Goal: Task Accomplishment & Management: Use online tool/utility

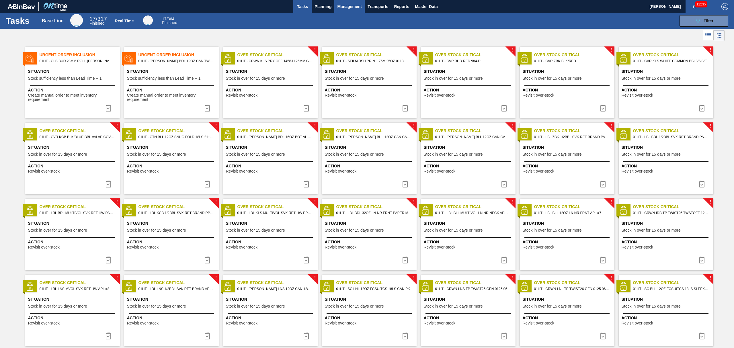
click at [352, 8] on span "Management" at bounding box center [349, 6] width 25 height 7
click at [328, 8] on div at bounding box center [367, 174] width 734 height 348
click at [322, 11] on button "Planning" at bounding box center [323, 6] width 23 height 13
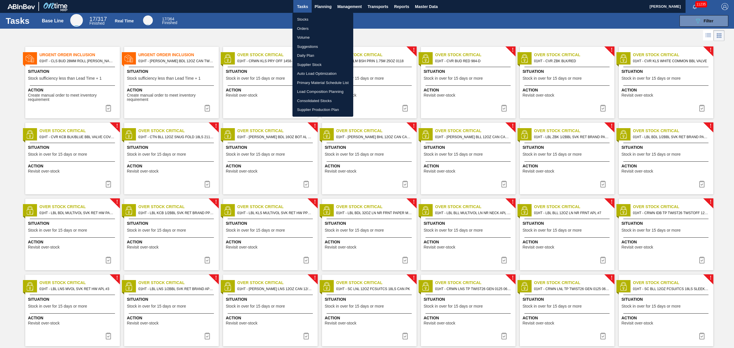
click at [307, 44] on li "Suggestions" at bounding box center [323, 46] width 61 height 9
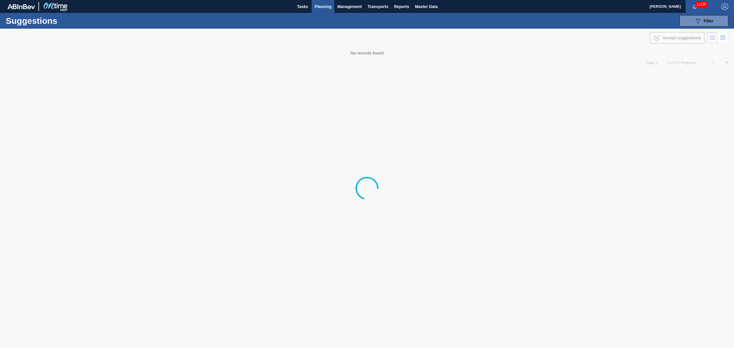
type from "[DATE]"
type to "[DATE]"
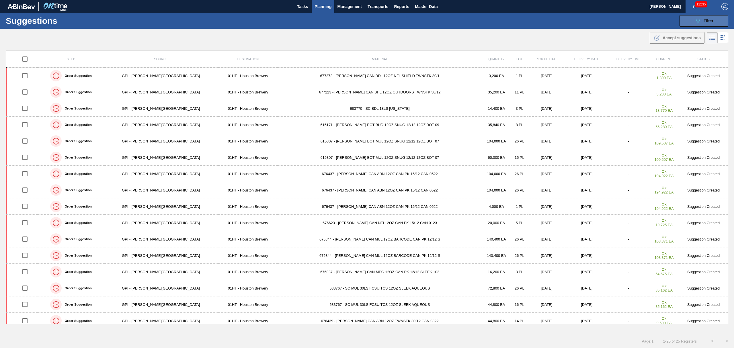
drag, startPoint x: 693, startPoint y: 18, endPoint x: 683, endPoint y: 22, distance: 11.1
click at [693, 18] on button "089F7B8B-B2A5-4AFE-B5C0-19BA573D28AC Filter" at bounding box center [704, 20] width 49 height 11
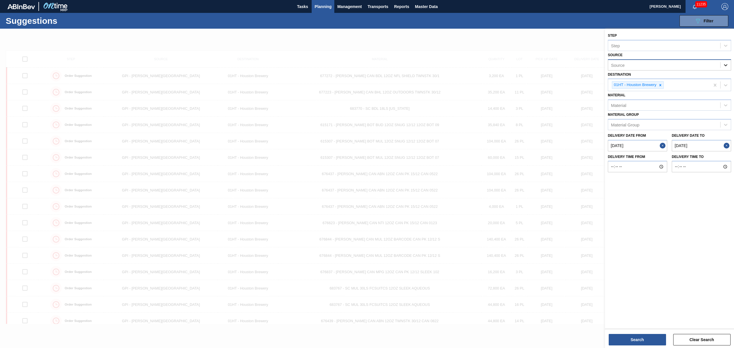
click at [726, 64] on icon at bounding box center [726, 65] width 6 height 6
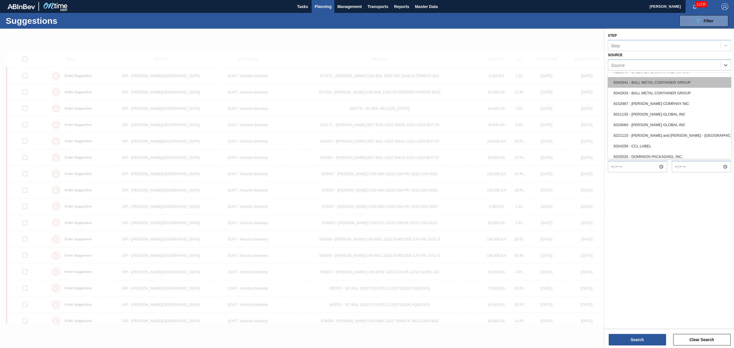
scroll to position [76, 0]
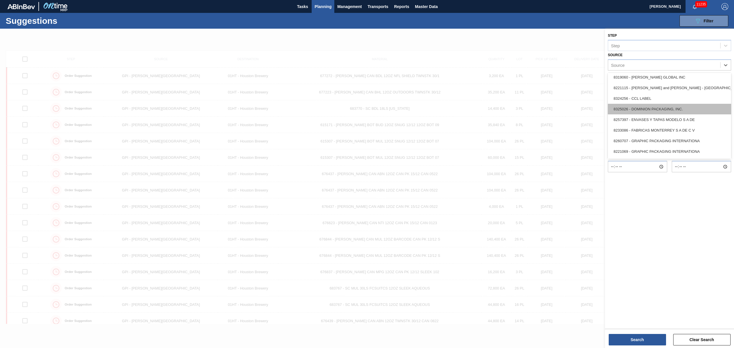
click at [654, 111] on div "8325026 - DOMINION PACKAGING, INC." at bounding box center [669, 109] width 123 height 11
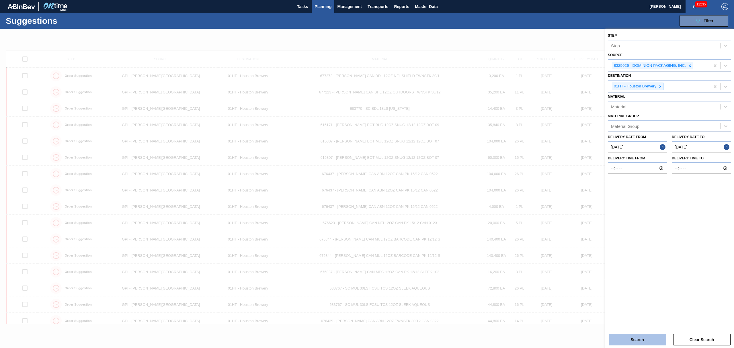
click at [636, 337] on button "Search" at bounding box center [637, 339] width 57 height 11
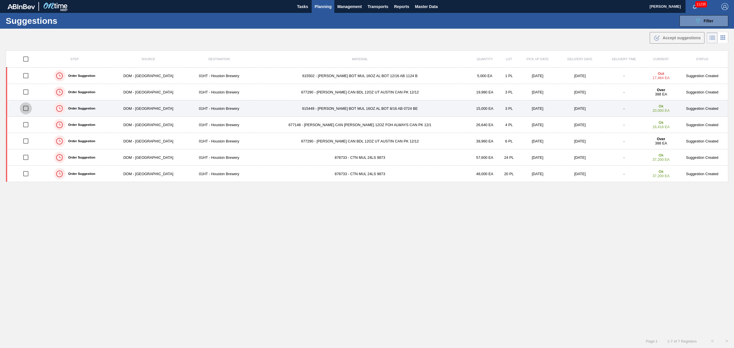
click at [29, 107] on input "checkbox" at bounding box center [26, 108] width 12 height 12
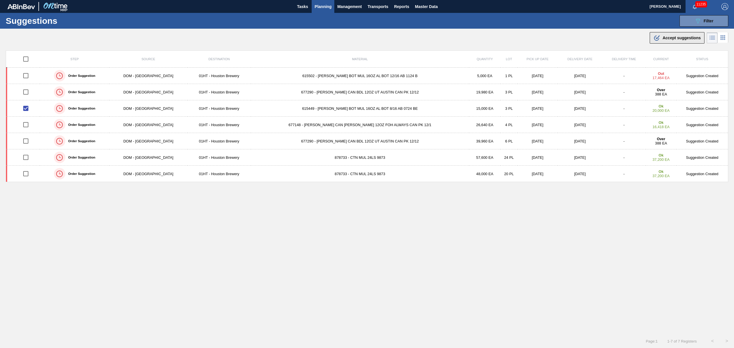
click at [677, 40] on div ".b{fill:var(--color-action-default)} Accept suggestions" at bounding box center [677, 37] width 47 height 7
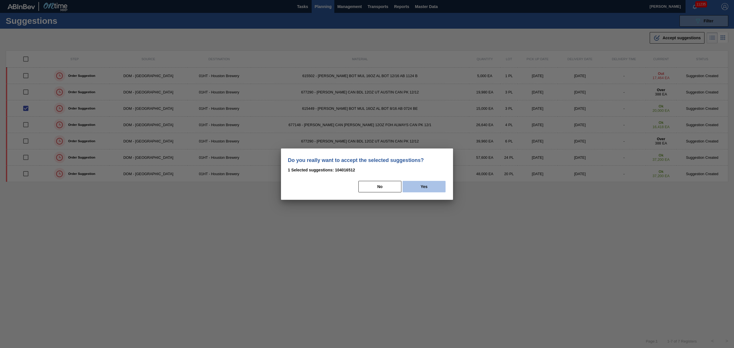
drag, startPoint x: 429, startPoint y: 184, endPoint x: 422, endPoint y: 184, distance: 6.9
click at [428, 184] on button "Yes" at bounding box center [424, 186] width 43 height 11
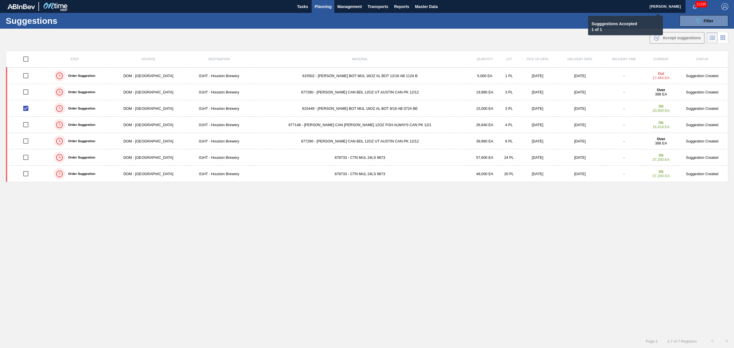
checkbox input "false"
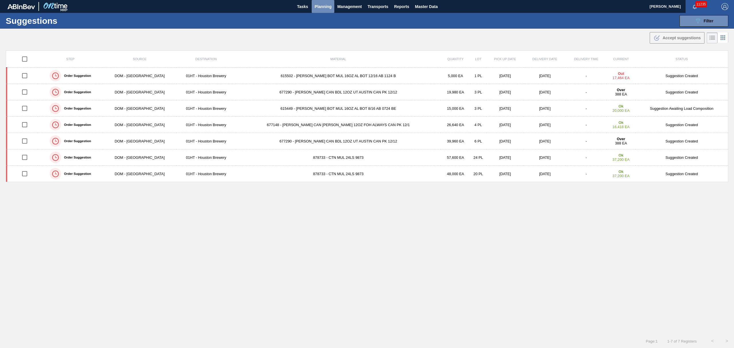
click at [320, 1] on button "Planning" at bounding box center [323, 6] width 23 height 13
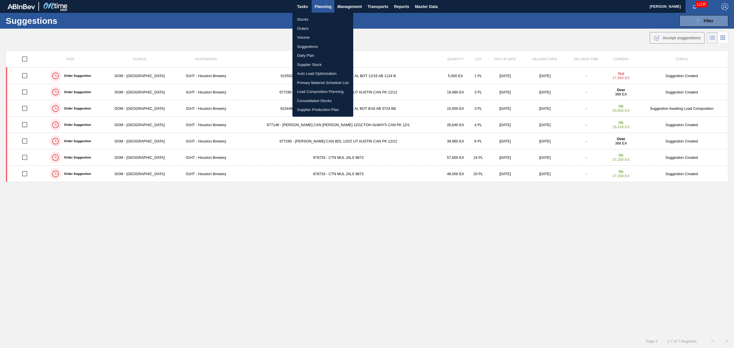
click at [317, 90] on li "Load Composition Planning" at bounding box center [323, 91] width 61 height 9
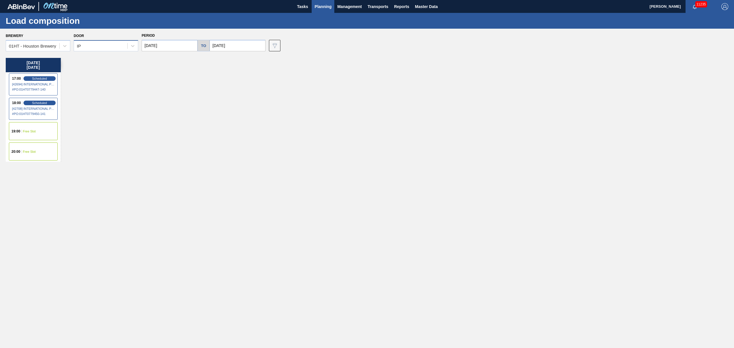
click at [120, 47] on div "IP" at bounding box center [100, 46] width 53 height 8
click at [111, 60] on div "Undefined" at bounding box center [106, 60] width 65 height 11
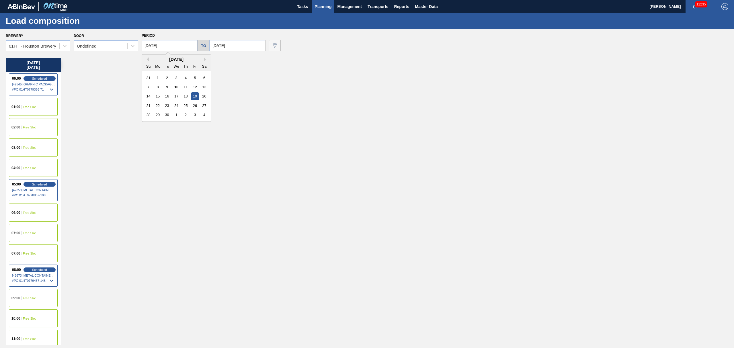
click at [176, 50] on input "[DATE]" at bounding box center [170, 45] width 56 height 11
click at [170, 97] on div "16" at bounding box center [167, 96] width 8 height 8
type input "[DATE]"
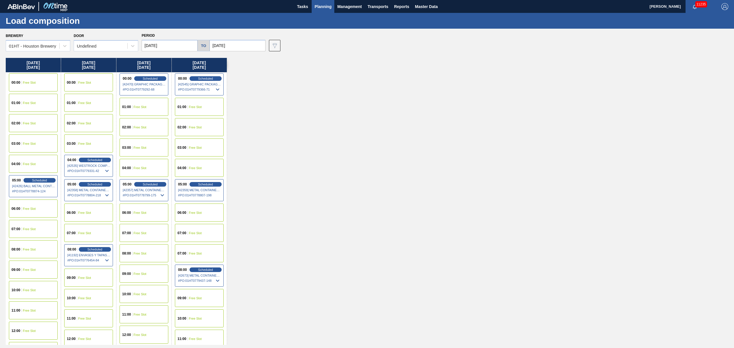
click at [86, 83] on span "Free Slot" at bounding box center [84, 82] width 13 height 3
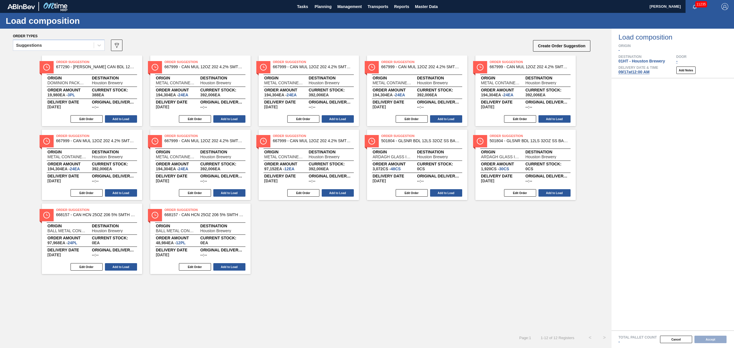
click at [29, 45] on div "Suggestions" at bounding box center [29, 45] width 26 height 4
click at [28, 57] on div "Awaiting load composition" at bounding box center [59, 59] width 92 height 11
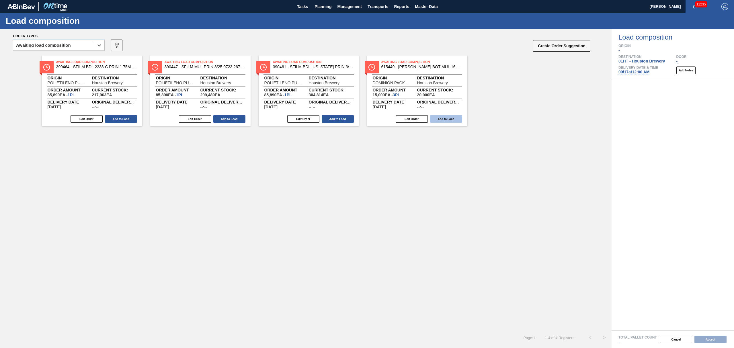
click at [451, 115] on button "Add to Load" at bounding box center [446, 118] width 32 height 7
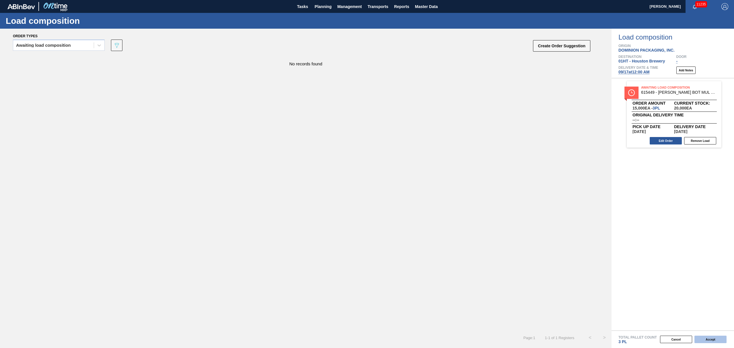
click at [710, 338] on button "Accept" at bounding box center [711, 339] width 32 height 7
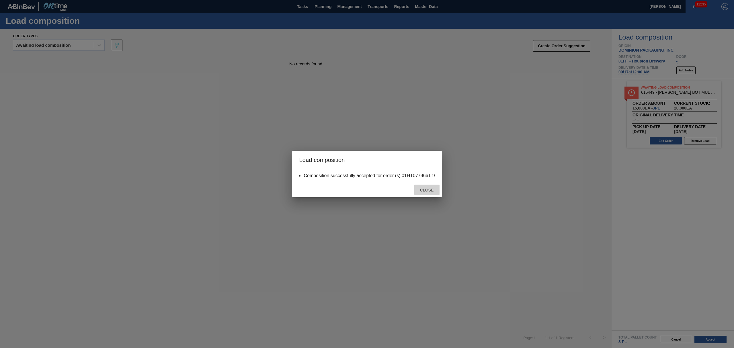
click at [424, 188] on span "Close" at bounding box center [427, 190] width 23 height 5
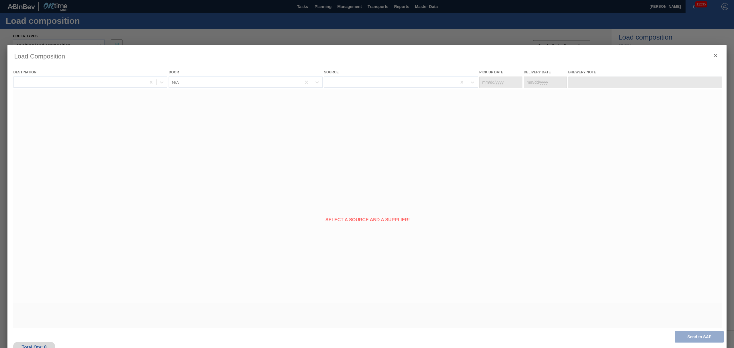
type Date "[DATE]"
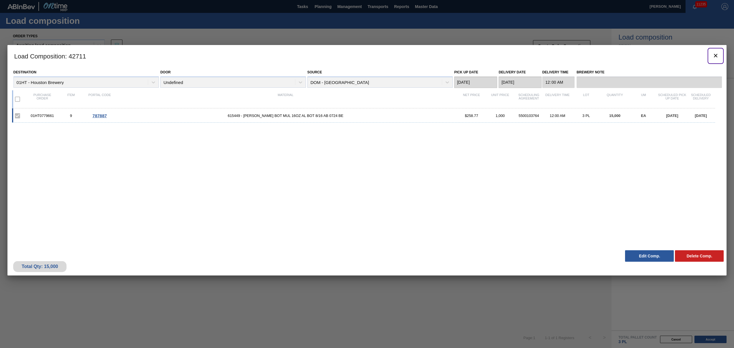
drag, startPoint x: 715, startPoint y: 53, endPoint x: 723, endPoint y: 1, distance: 52.5
click at [715, 53] on icon "botão de ícone" at bounding box center [716, 55] width 7 height 7
